Goal: Information Seeking & Learning: Learn about a topic

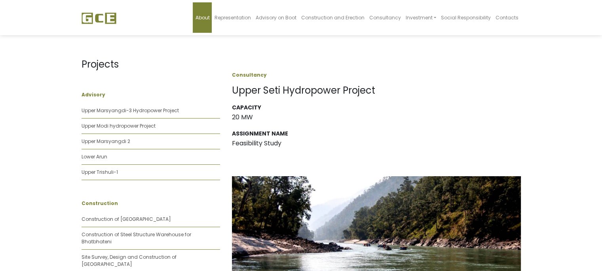
click at [209, 20] on span "About" at bounding box center [202, 17] width 14 height 7
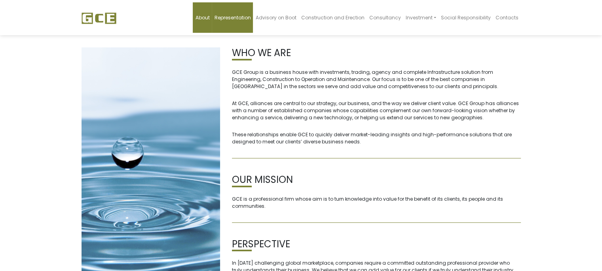
click at [243, 17] on span "Representation" at bounding box center [232, 17] width 36 height 7
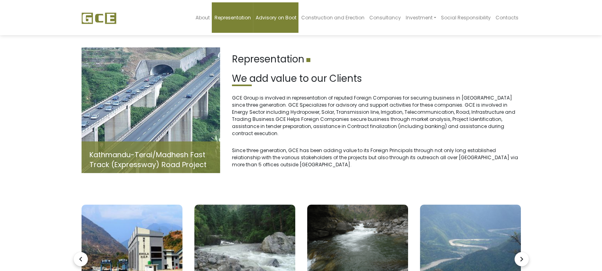
click at [287, 19] on span "Advisory on Boot" at bounding box center [275, 17] width 41 height 7
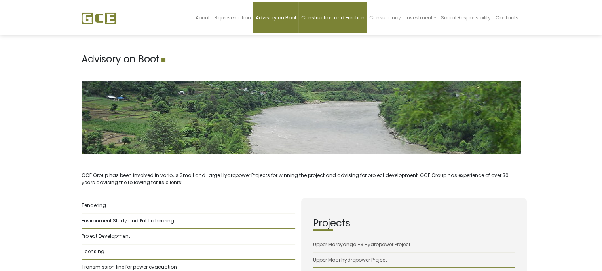
click at [326, 19] on span "Construction and Erection" at bounding box center [332, 17] width 63 height 7
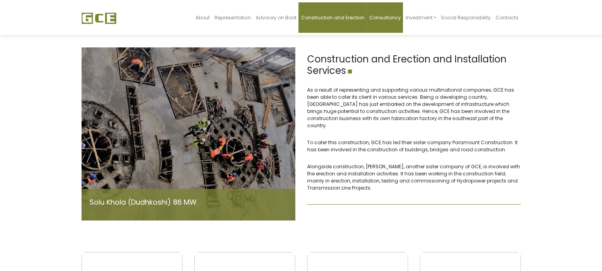
click at [377, 17] on span "Consultancy" at bounding box center [385, 17] width 32 height 7
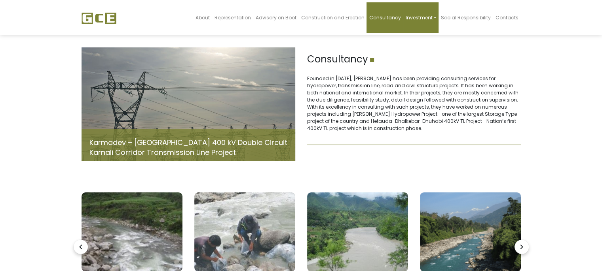
click at [412, 20] on span "Investment" at bounding box center [418, 17] width 27 height 7
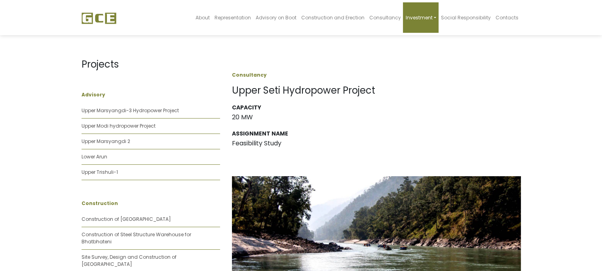
click at [438, 16] on link "Investment" at bounding box center [420, 17] width 35 height 30
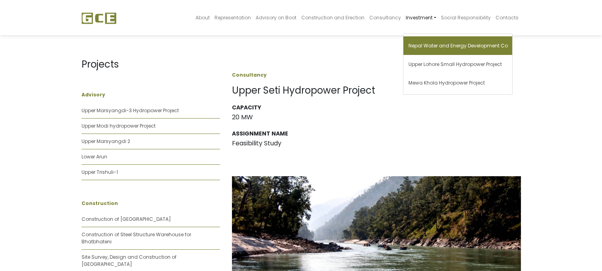
click at [436, 48] on span "Nepal Water and Energy Development Co" at bounding box center [457, 45] width 99 height 7
